Goal: Task Accomplishment & Management: Manage account settings

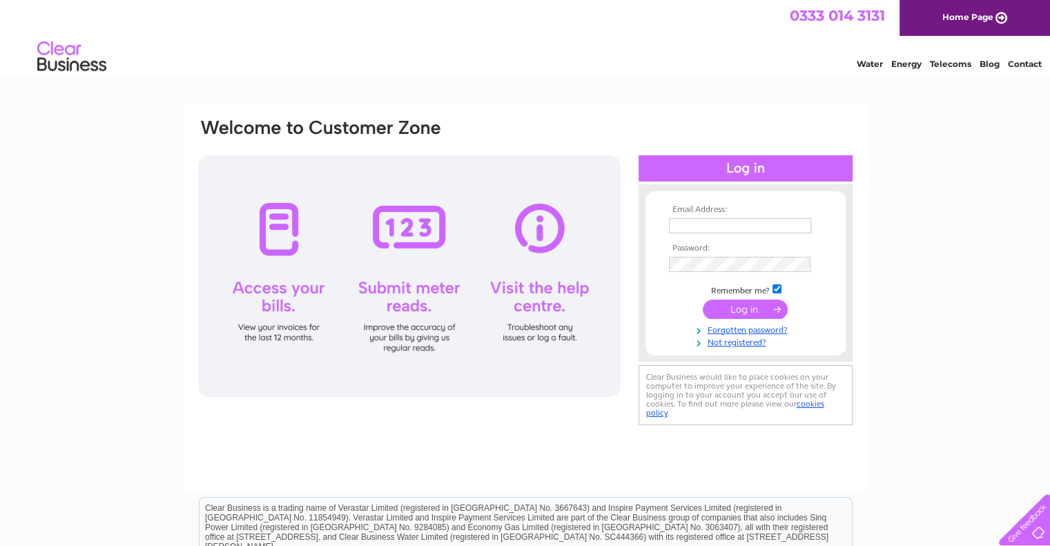
type input "[EMAIL_ADDRESS][DOMAIN_NAME]"
click at [736, 308] on input "submit" at bounding box center [745, 309] width 85 height 19
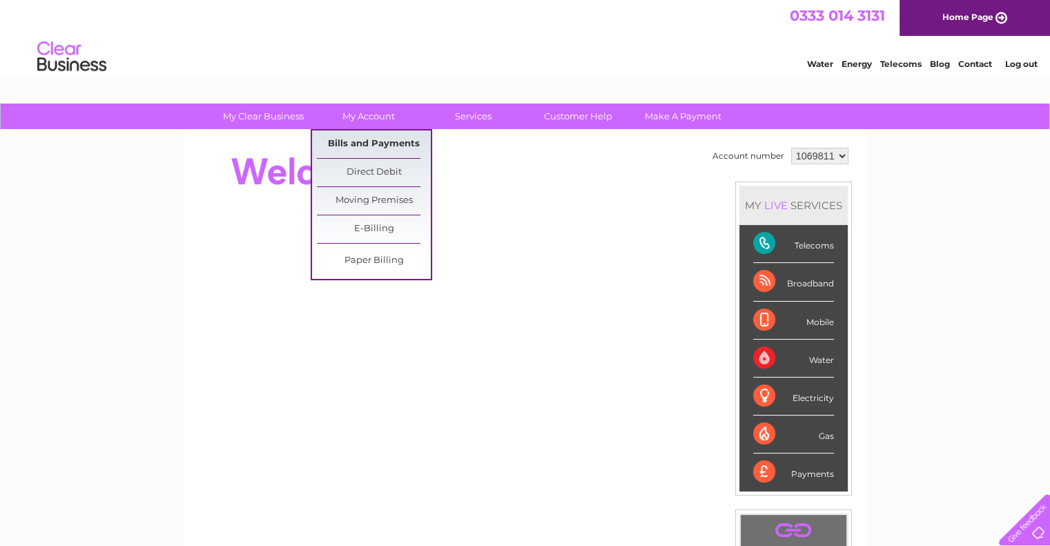
click at [353, 142] on link "Bills and Payments" at bounding box center [374, 145] width 114 height 28
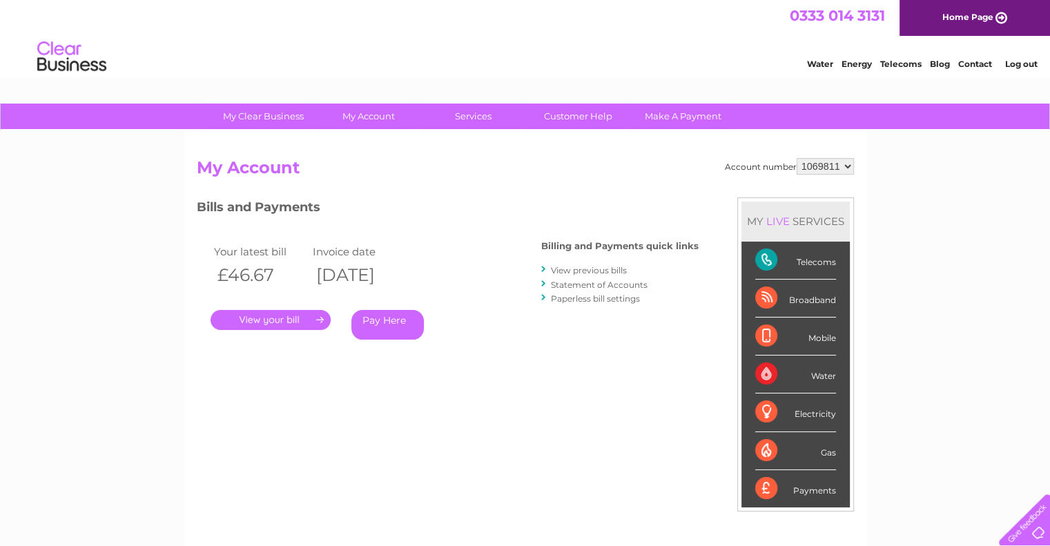
click at [296, 315] on link "." at bounding box center [271, 320] width 120 height 20
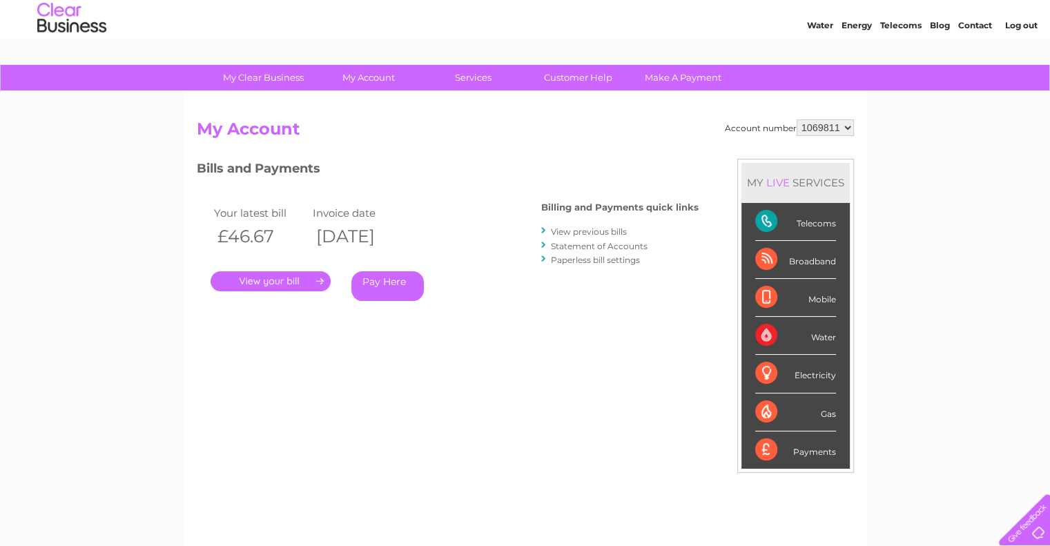
scroll to position [69, 0]
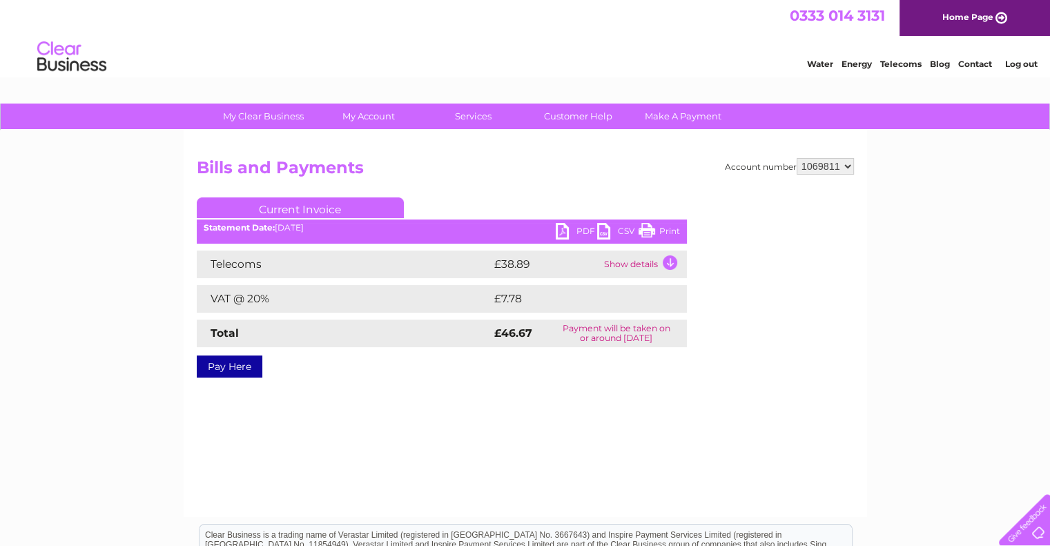
click at [569, 230] on link "PDF" at bounding box center [576, 233] width 41 height 20
